Goal: Information Seeking & Learning: Compare options

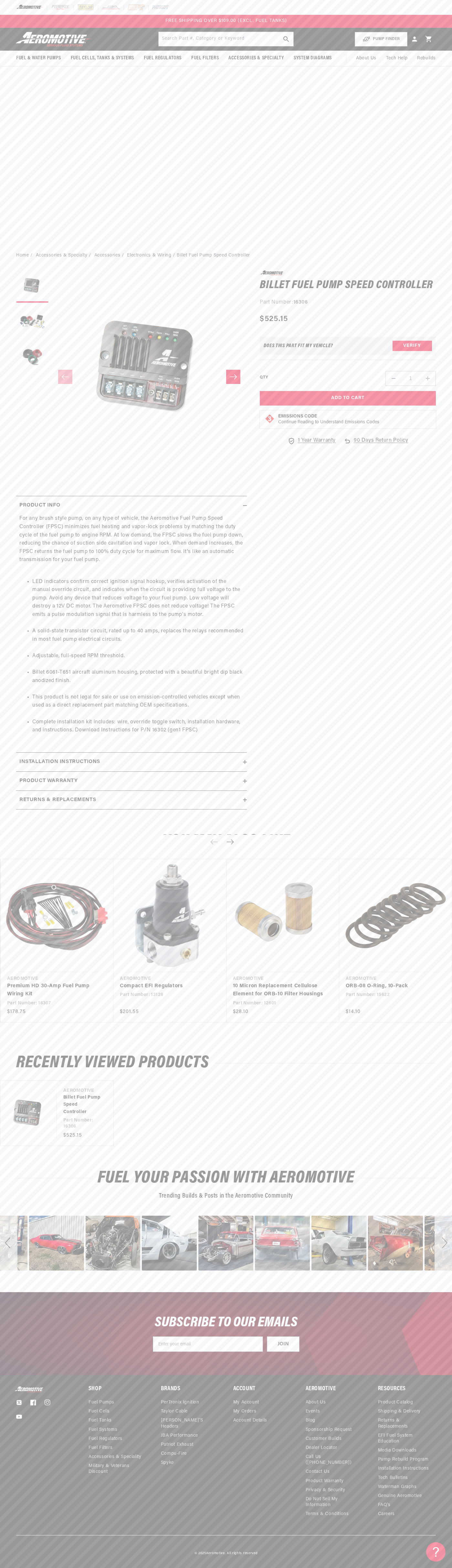
click at [163, 24] on div "FREE SHIPPING OVER $109.00 (EXCL. FUEL TANKS)" at bounding box center [226, 21] width 154 height 7
click at [428, 261] on main "Home Accessories & Specialty Accessories Electronics & Wiring Billet Fuel Pump …" at bounding box center [226, 769] width 452 height 1045
click at [362, 1563] on html "Skip to content Your cart Your cart is empty Loading... You may also like Subto…" at bounding box center [226, 784] width 452 height 1568
click at [9, 988] on link "Premium HD 30-Amp Fuel Pump Wiring Kit" at bounding box center [54, 990] width 93 height 16
